Goal: Find specific page/section: Find specific page/section

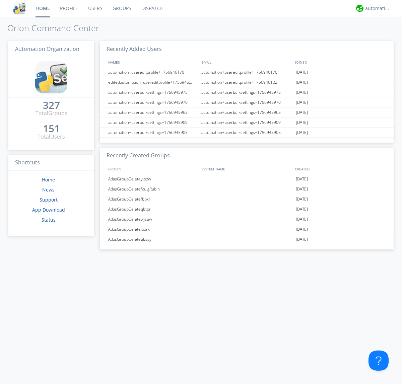
click at [152, 8] on link "Dispatch" at bounding box center [152, 8] width 32 height 17
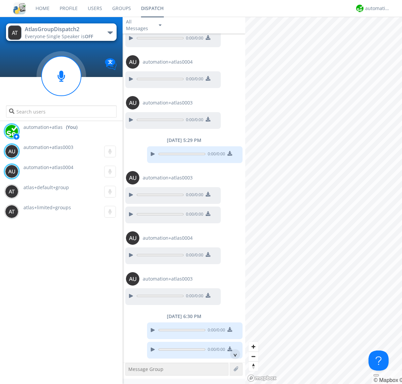
scroll to position [117, 0]
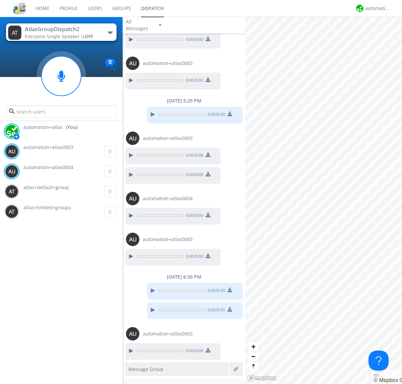
click at [110, 32] on div "button" at bounding box center [109, 32] width 5 height 3
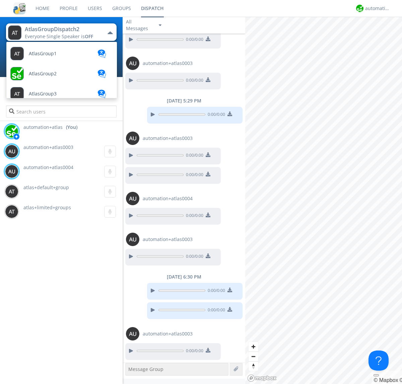
click at [51, 132] on span "AtlasGroupDispatch" at bounding box center [51, 134] width 45 height 5
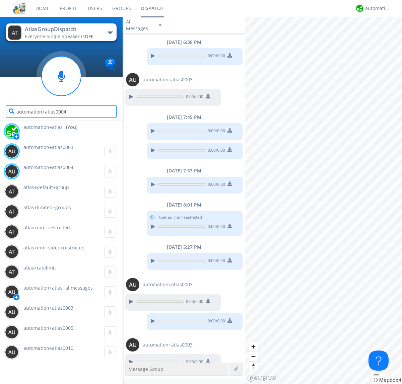
type input "automation+atlas0004"
click at [376, 8] on div "automation+atlas" at bounding box center [377, 8] width 25 height 7
